Goal: Check status: Check status

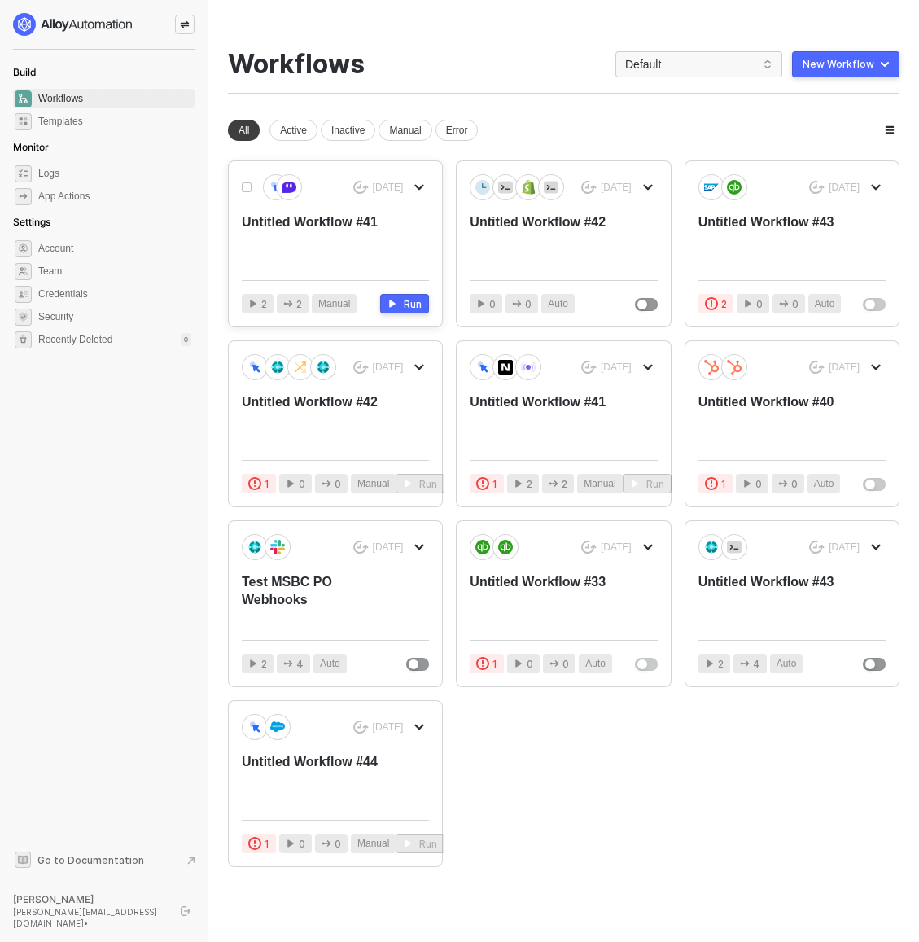
click at [333, 232] on div "Untitled Workflow #41" at bounding box center [317, 240] width 150 height 54
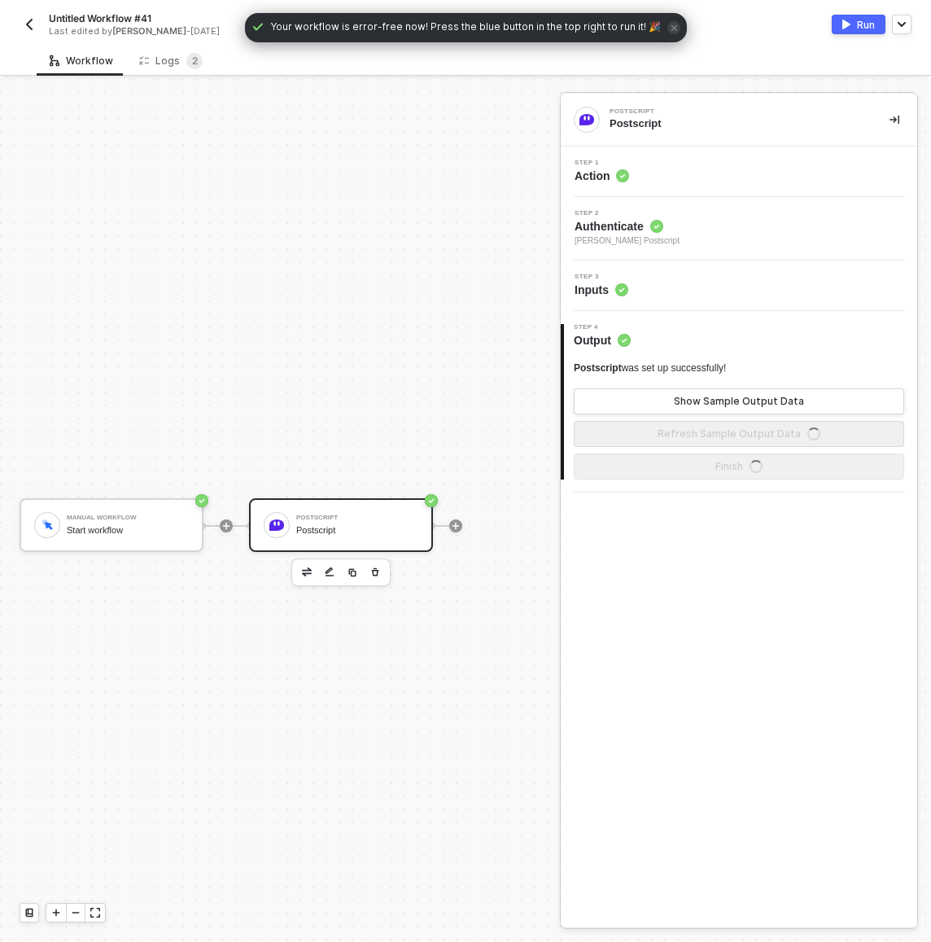
scroll to position [42, 0]
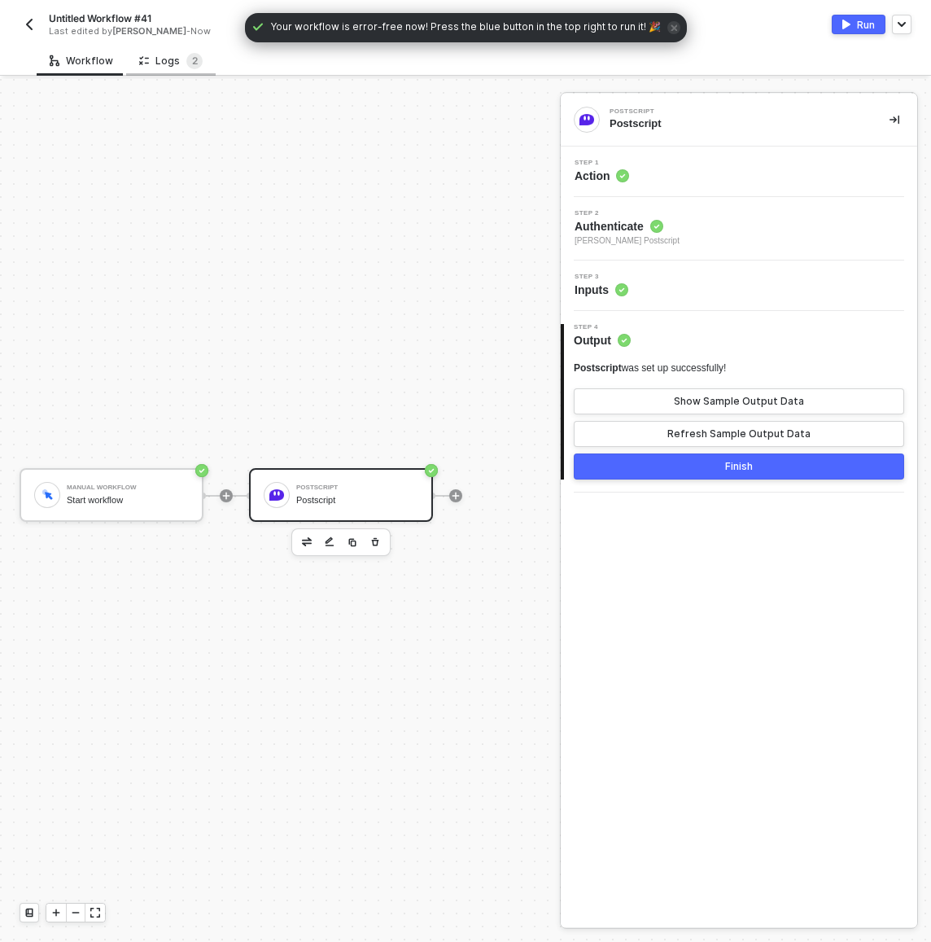
click at [164, 58] on div "Logs 2" at bounding box center [170, 61] width 63 height 16
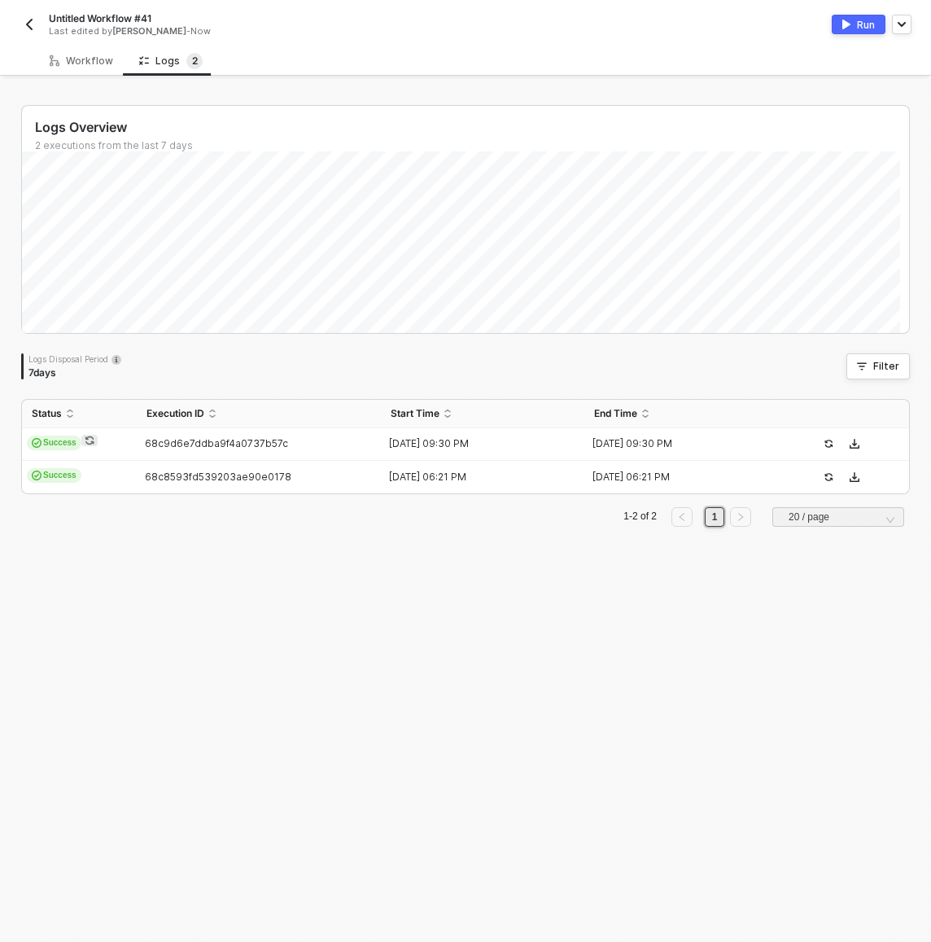
click at [357, 88] on div "Logs Overview 2 executions from the last 7 days Sun 14 Success 0 Failure 0 Logs…" at bounding box center [466, 510] width 928 height 863
